Goal: Task Accomplishment & Management: Manage account settings

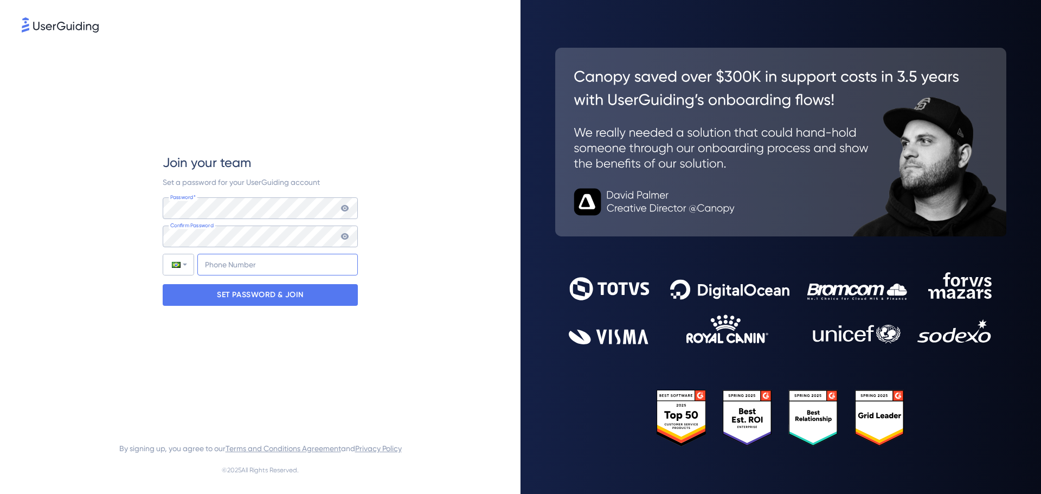
click at [202, 267] on input "+55" at bounding box center [277, 265] width 161 height 22
type input "+5"
type input "+55"
click at [283, 274] on input "tel" at bounding box center [277, 265] width 161 height 22
type input "[PHONE_NUMBER]"
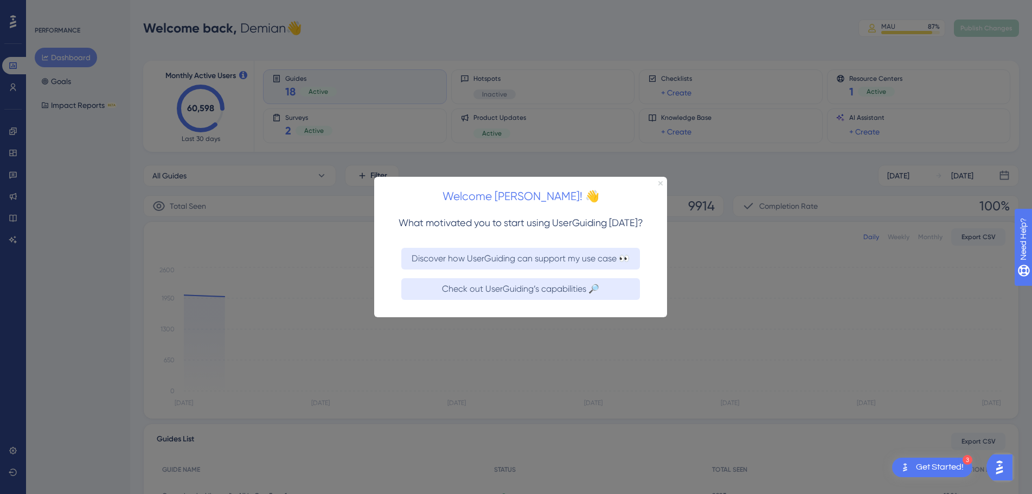
click at [661, 182] on icon "Close Preview" at bounding box center [660, 183] width 4 height 4
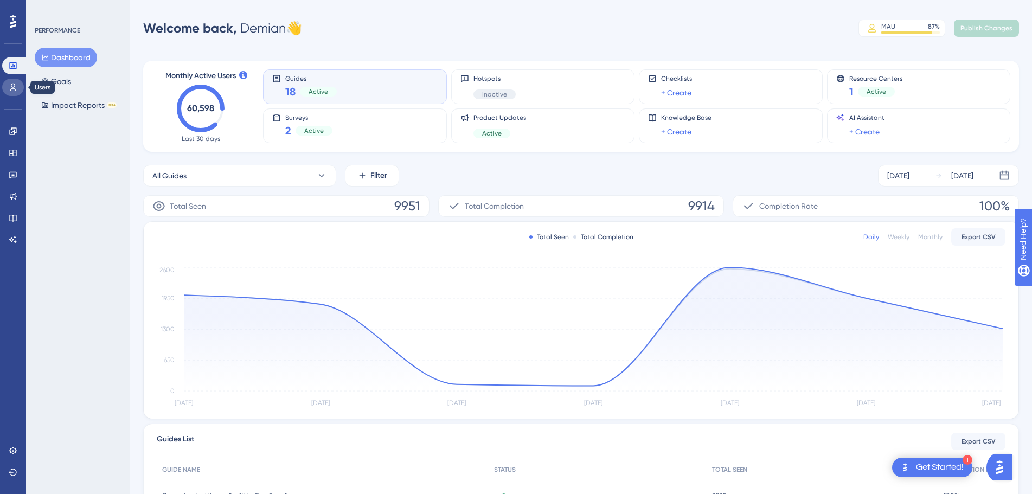
click at [15, 87] on icon at bounding box center [13, 87] width 9 height 9
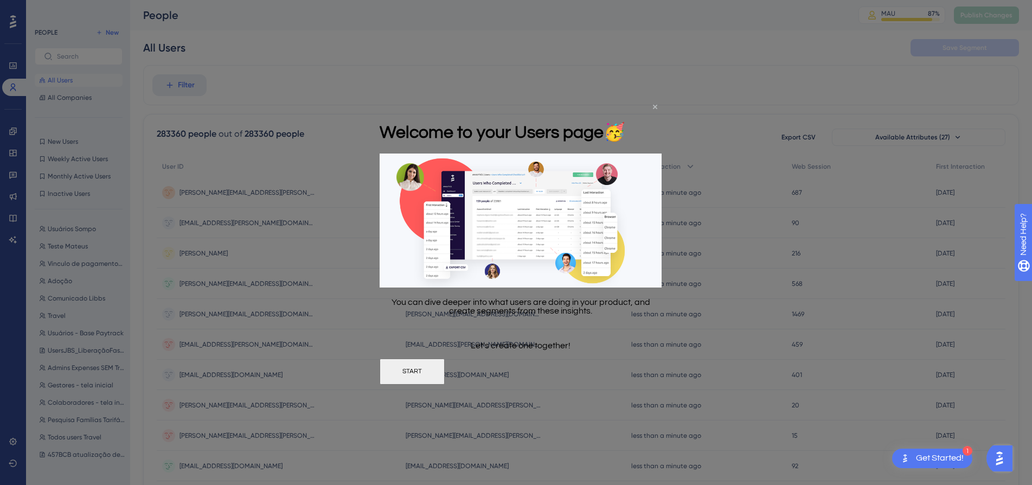
click at [654, 104] on icon "Close Preview" at bounding box center [655, 106] width 4 height 4
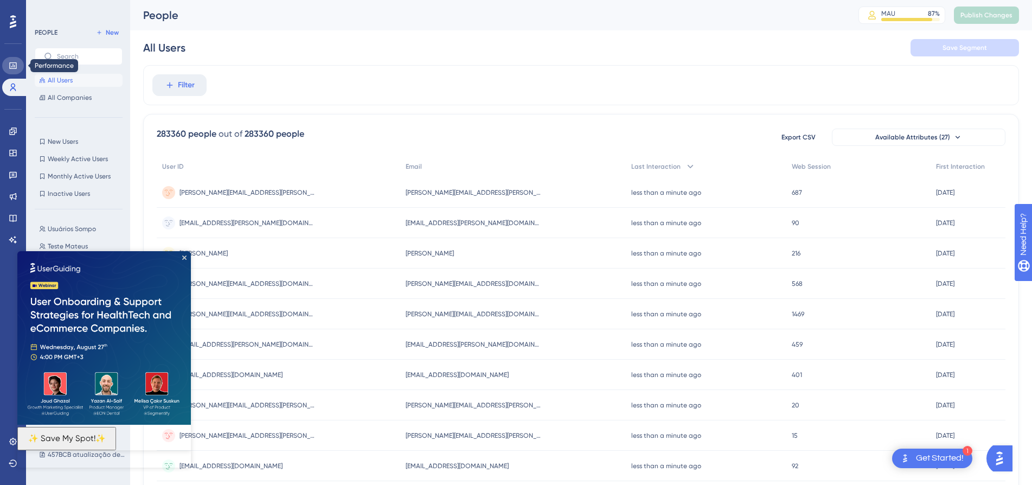
click at [11, 69] on icon at bounding box center [12, 65] width 7 height 7
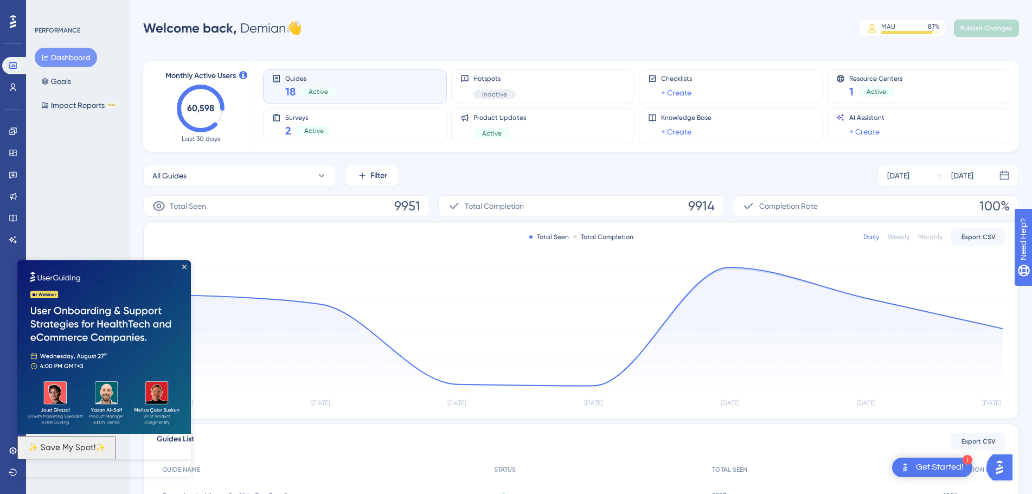
click at [183, 270] on img at bounding box center [104, 347] width 174 height 174
click at [184, 265] on icon "Close Preview" at bounding box center [184, 267] width 4 height 4
